Goal: Information Seeking & Learning: Understand process/instructions

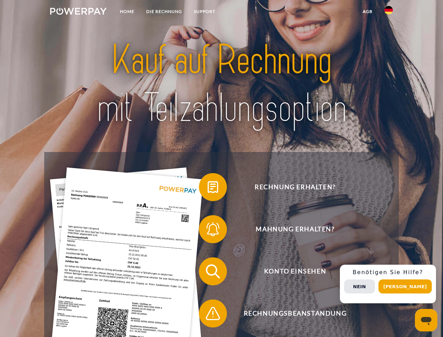
click at [78, 12] on img at bounding box center [78, 11] width 56 height 7
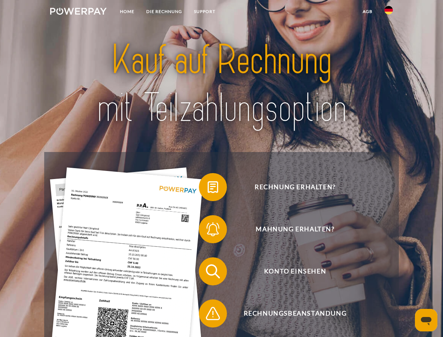
click at [389, 12] on img at bounding box center [389, 10] width 8 height 8
click at [367, 12] on link "agb" at bounding box center [368, 11] width 22 height 13
click at [208, 188] on span at bounding box center [202, 186] width 35 height 35
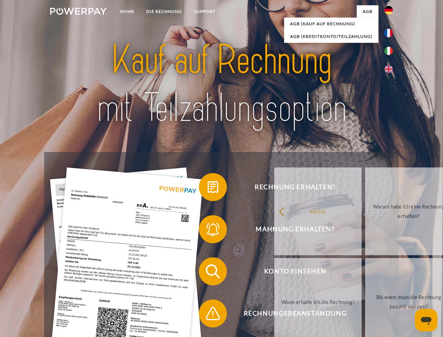
click at [208, 231] on span at bounding box center [202, 229] width 35 height 35
click at [365, 273] on link "Bis wann muss die Rechnung bezahlt werden?" at bounding box center [408, 302] width 87 height 88
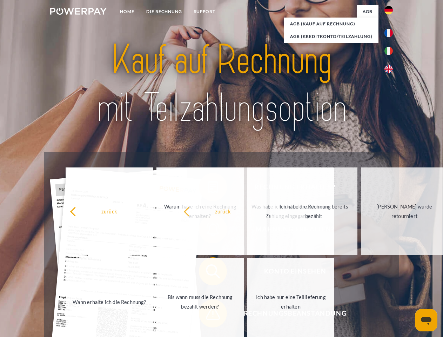
click at [208, 315] on span at bounding box center [202, 313] width 35 height 35
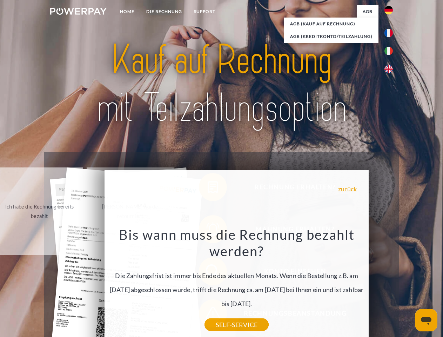
click at [391, 284] on div "Rechnung erhalten? Mahnung erhalten? Konto einsehen" at bounding box center [221, 292] width 354 height 281
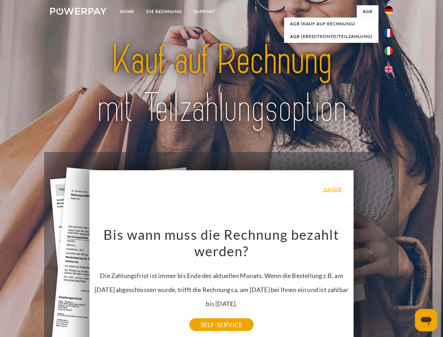
click at [373, 285] on span "Konto einsehen" at bounding box center [295, 271] width 172 height 28
click at [408, 286] on header "Home DIE RECHNUNG SUPPORT" at bounding box center [221, 242] width 443 height 485
